Goal: Browse casually: Explore the website without a specific task or goal

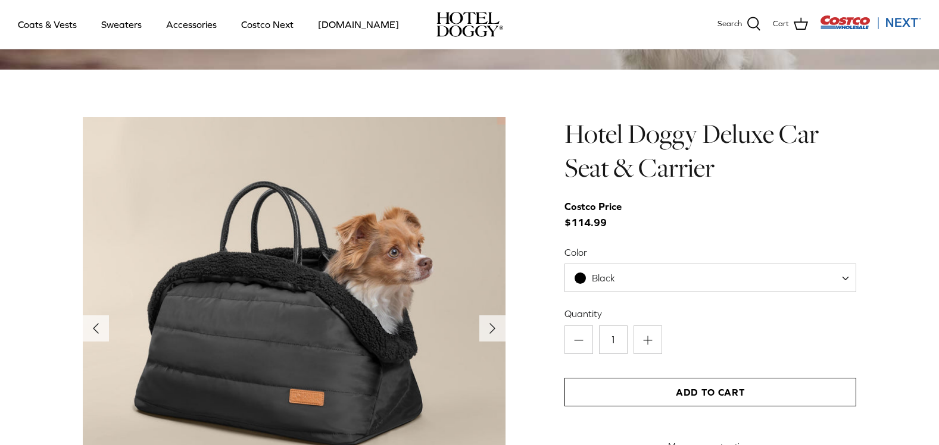
scroll to position [1136, 0]
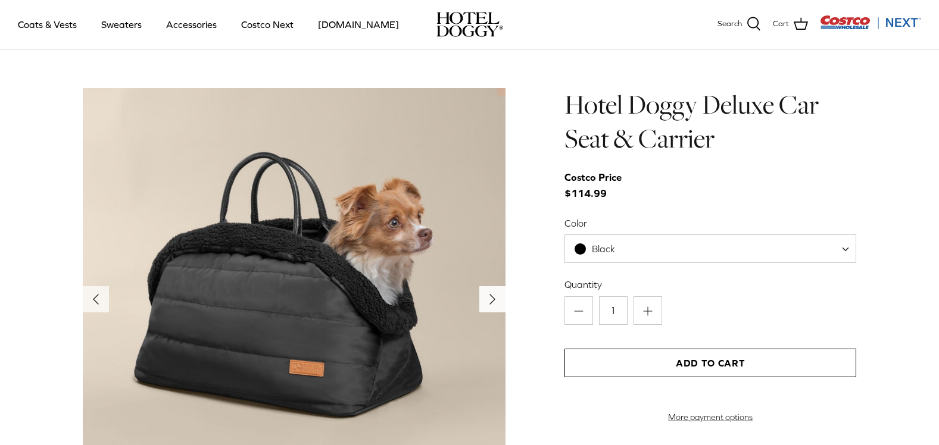
click at [491, 304] on polyline "Next" at bounding box center [492, 300] width 5 height 10
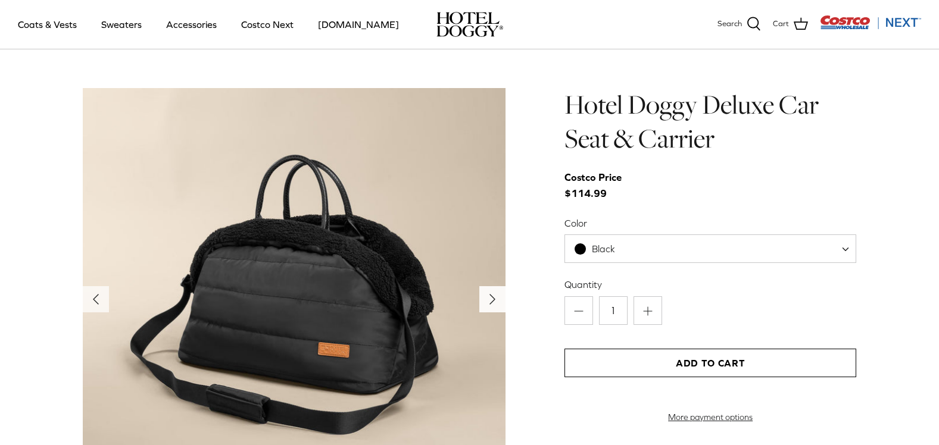
click at [488, 304] on icon "Right" at bounding box center [492, 299] width 19 height 19
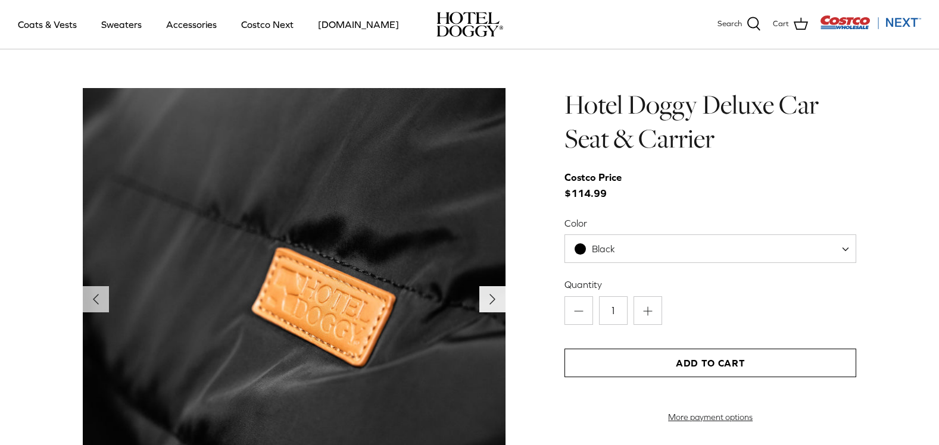
click at [488, 304] on icon "Right" at bounding box center [492, 299] width 19 height 19
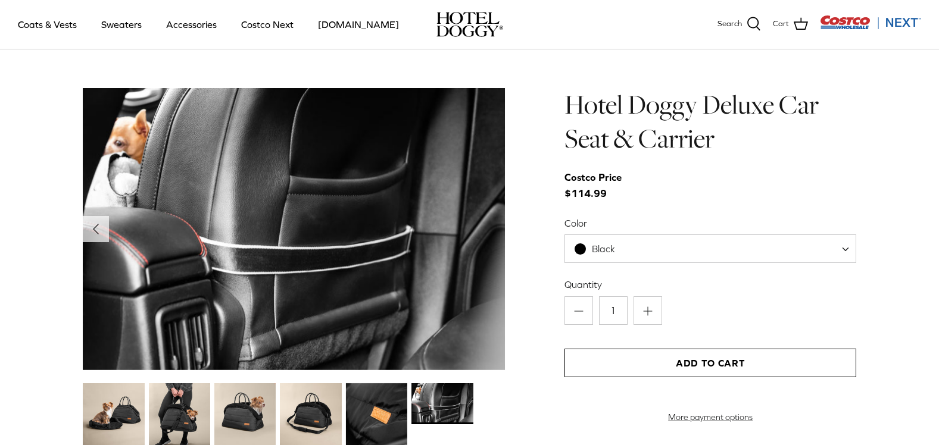
click at [488, 304] on img at bounding box center [294, 229] width 423 height 282
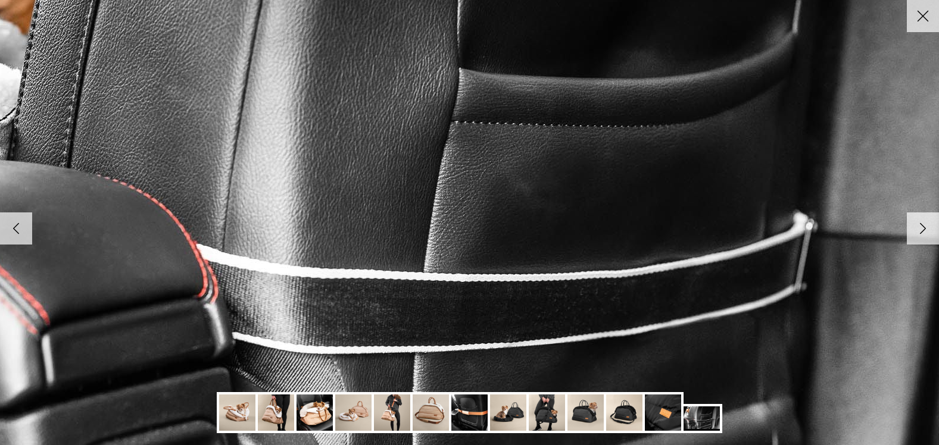
click at [488, 304] on img at bounding box center [469, 223] width 1219 height 814
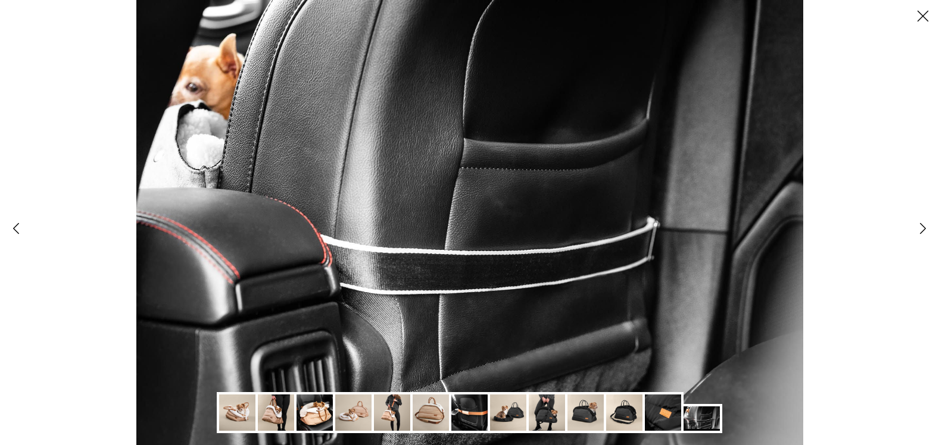
click at [924, 229] on polyline at bounding box center [922, 229] width 5 height 10
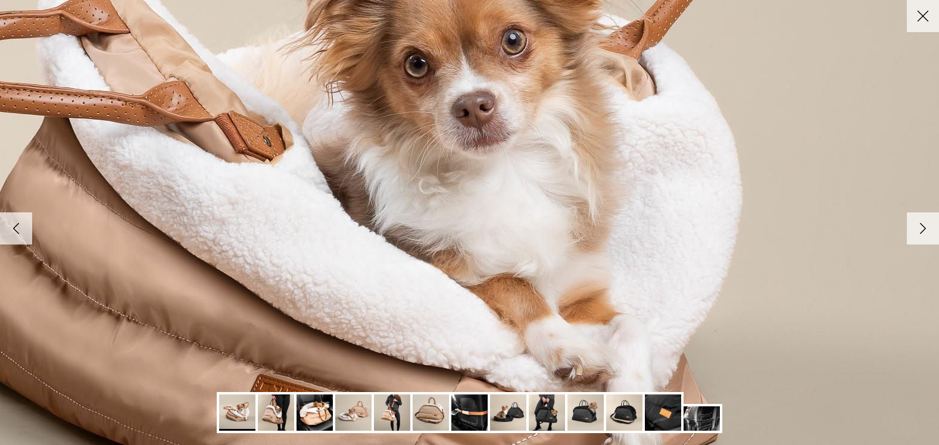
click at [922, 226] on polyline at bounding box center [922, 229] width 5 height 10
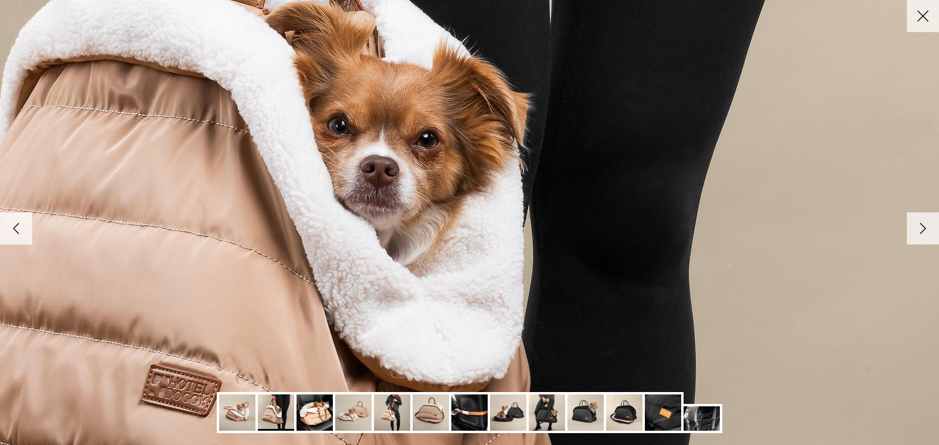
click at [919, 225] on icon "Right" at bounding box center [923, 229] width 20 height 20
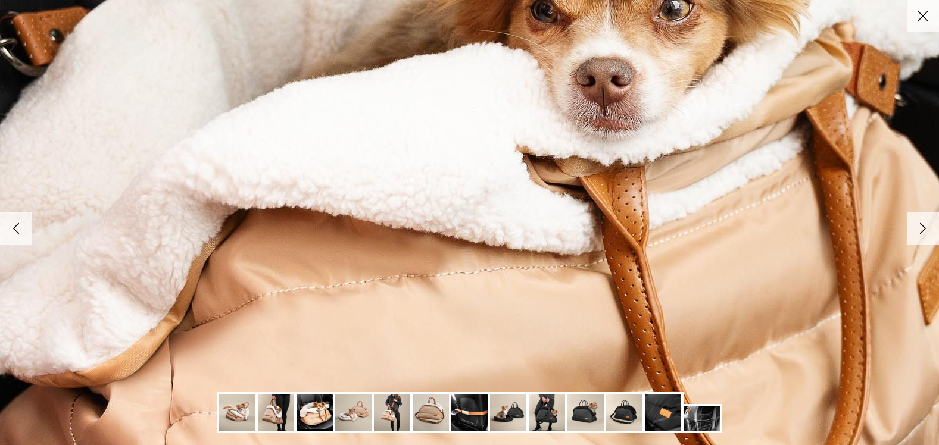
click at [918, 224] on icon "Right" at bounding box center [923, 229] width 20 height 20
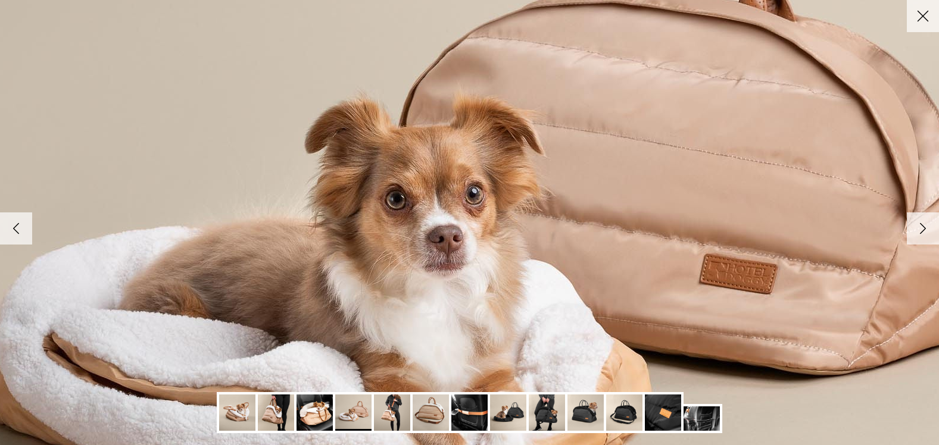
click at [918, 224] on icon "Right" at bounding box center [923, 229] width 20 height 20
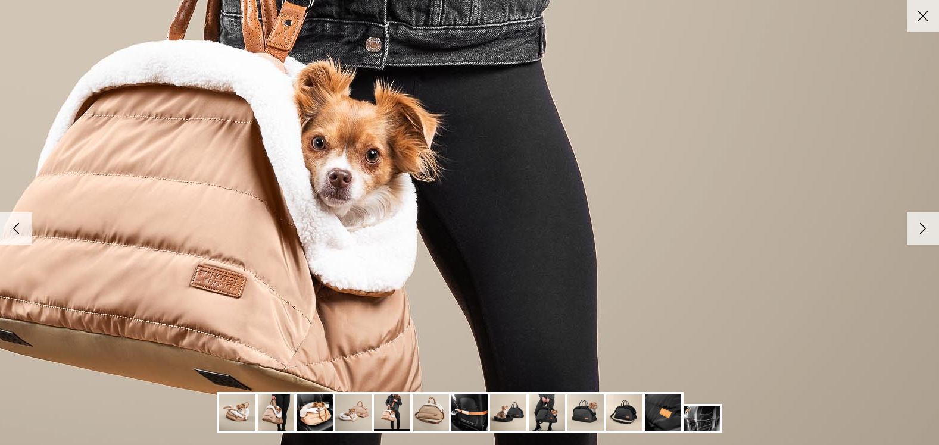
scroll to position [1361, 0]
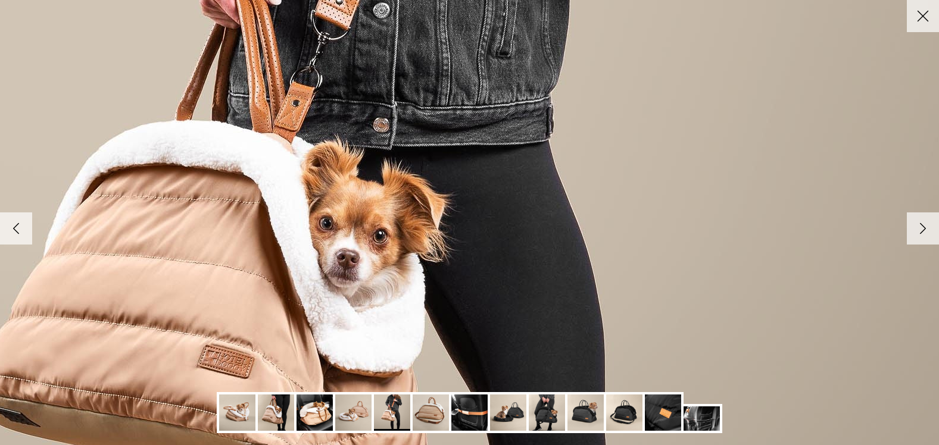
click at [913, 230] on icon "Right" at bounding box center [923, 229] width 20 height 20
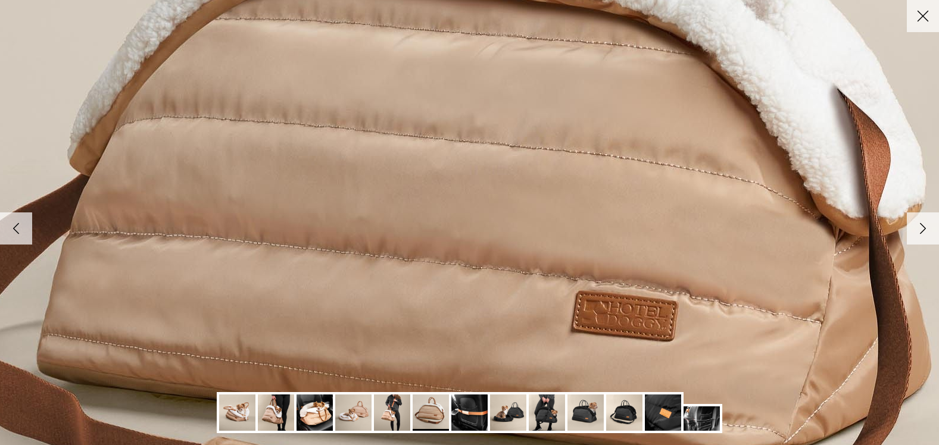
click at [913, 230] on icon "Right" at bounding box center [923, 229] width 20 height 20
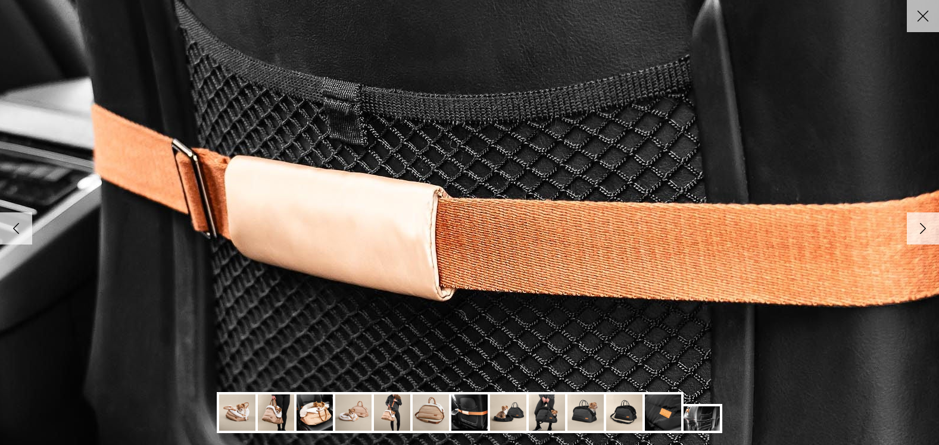
click at [913, 230] on icon "Right" at bounding box center [923, 229] width 20 height 20
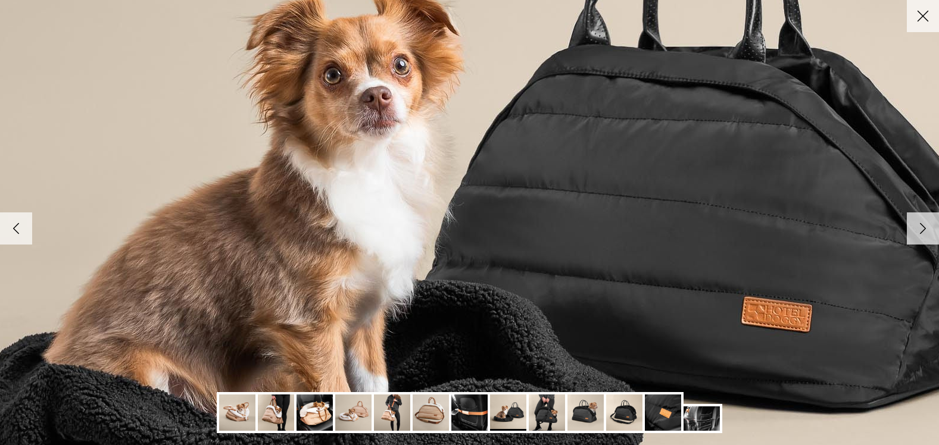
click at [913, 230] on icon "Right" at bounding box center [923, 229] width 20 height 20
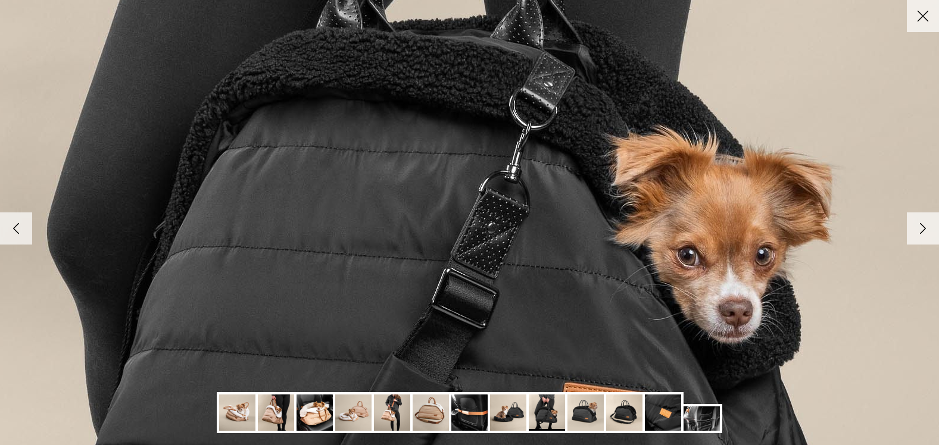
click at [913, 230] on icon "Right" at bounding box center [923, 229] width 20 height 20
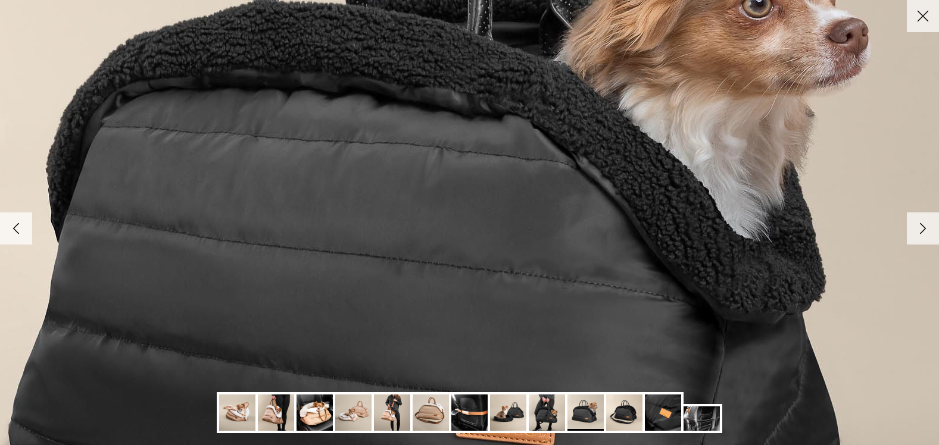
click at [913, 230] on icon "Right" at bounding box center [923, 229] width 20 height 20
